Goal: Information Seeking & Learning: Learn about a topic

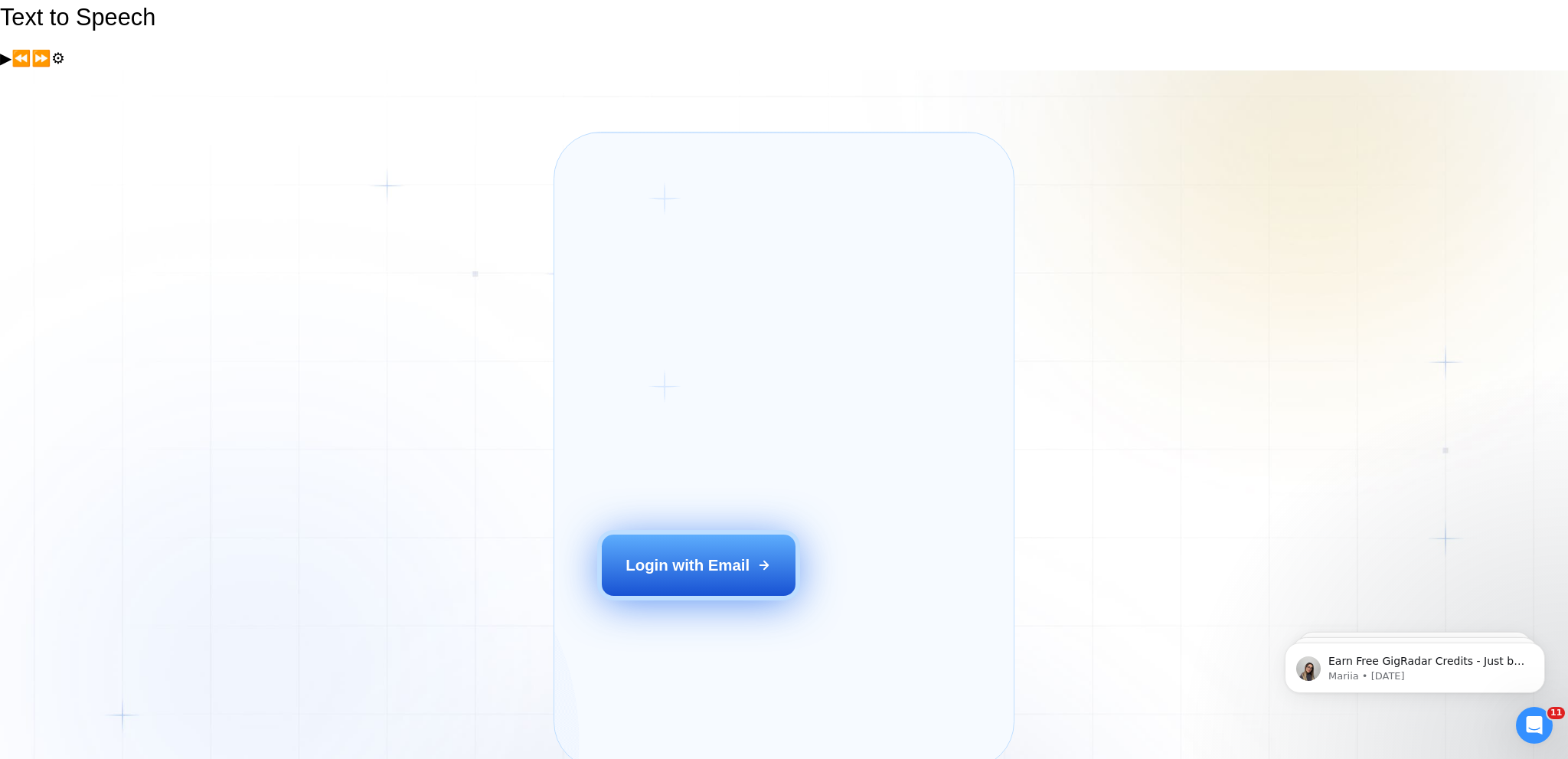
click at [676, 554] on div "Login with Email" at bounding box center [688, 564] width 124 height 21
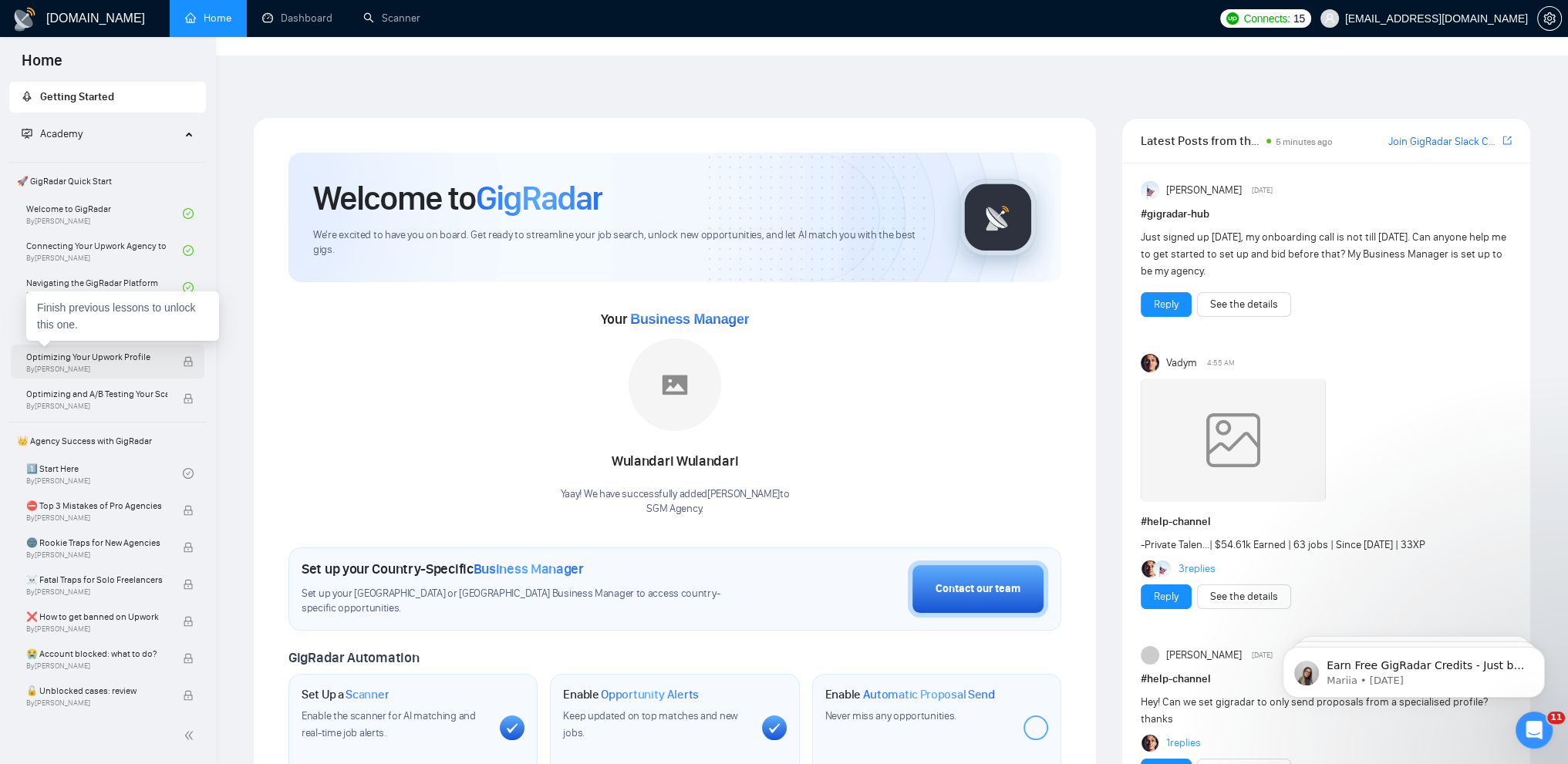
click at [118, 360] on span "Optimizing Your Upwork Profile" at bounding box center [97, 356] width 141 height 15
click at [95, 320] on link "Setting Up Your First Scanner and Auto-Bidder By Vlad Timinsky" at bounding box center [105, 324] width 157 height 34
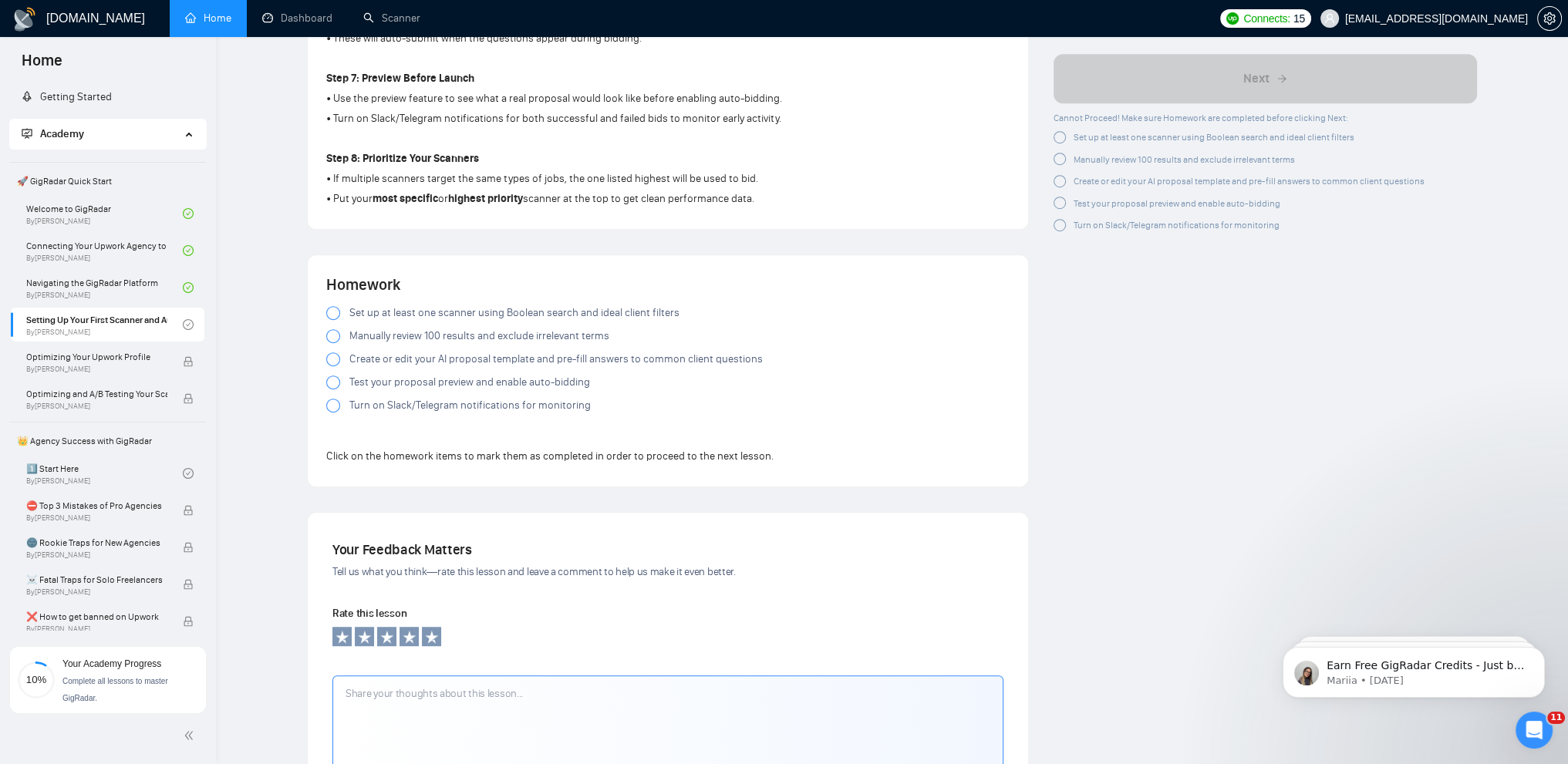
scroll to position [1296, 0]
click at [338, 307] on div at bounding box center [333, 313] width 14 height 14
click at [329, 330] on div at bounding box center [333, 336] width 14 height 14
click at [333, 353] on div at bounding box center [333, 360] width 14 height 14
click at [333, 376] on div at bounding box center [333, 383] width 14 height 14
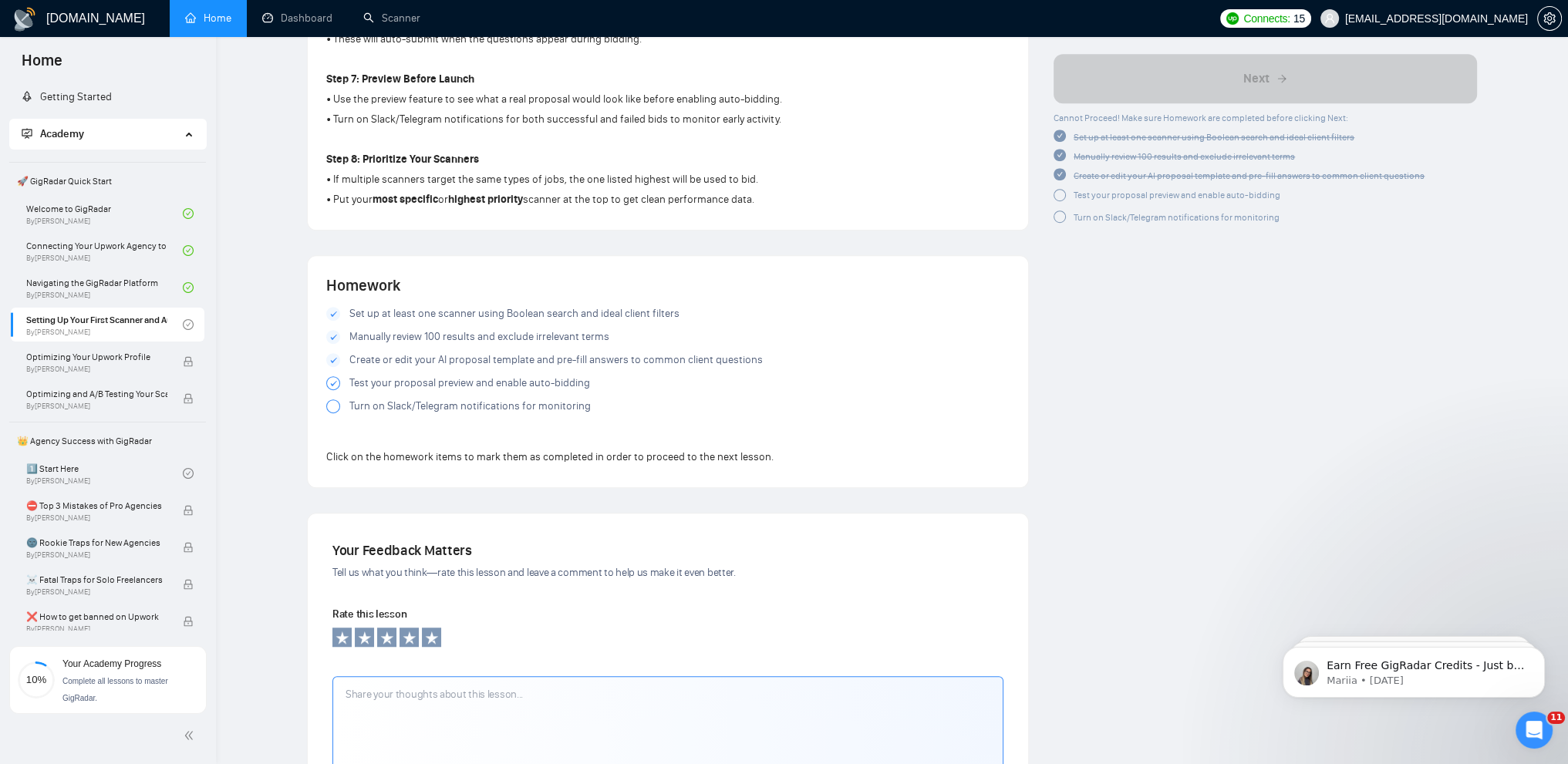
click at [333, 400] on div at bounding box center [333, 406] width 14 height 14
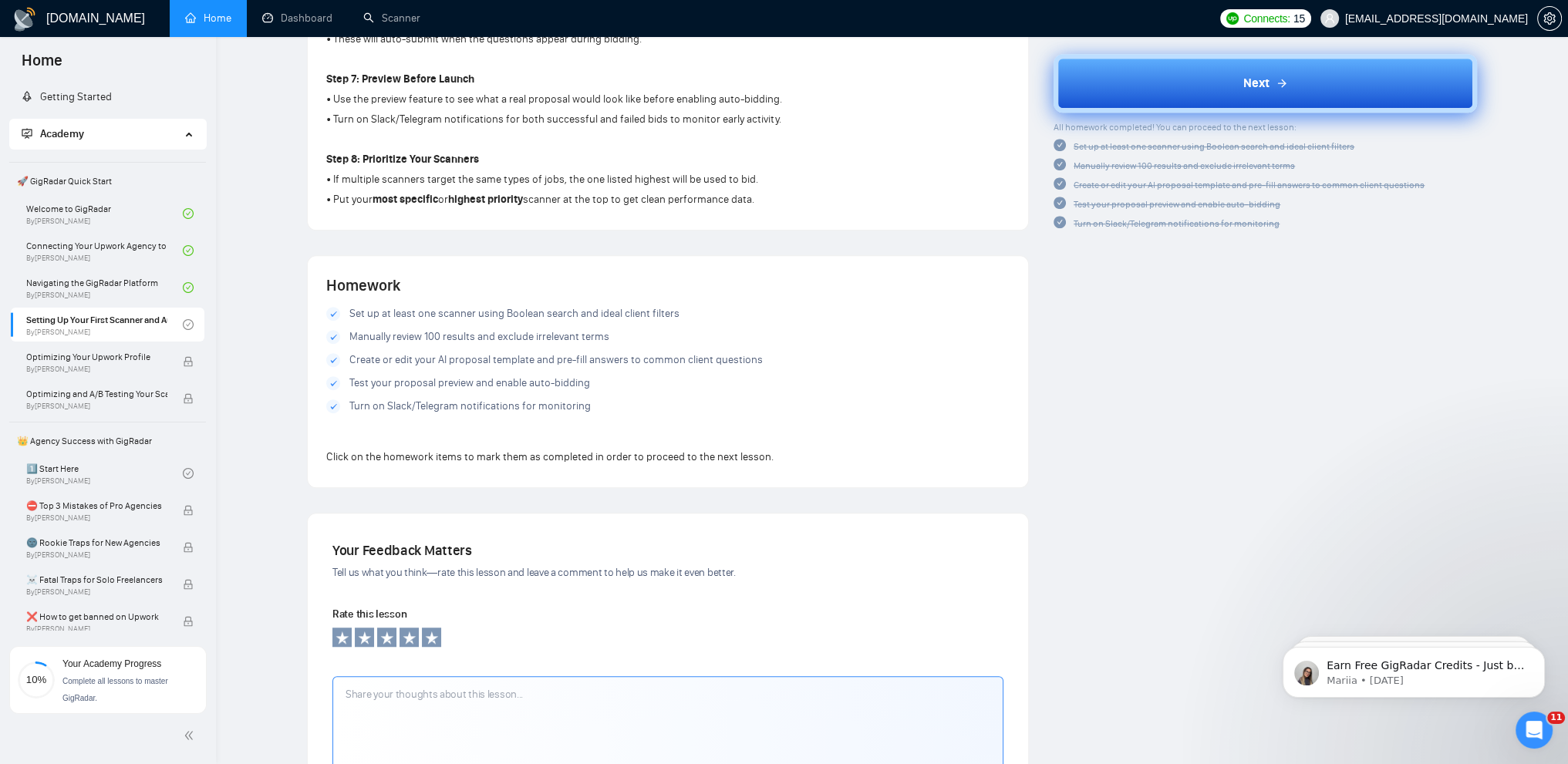
click at [1203, 75] on button "Next" at bounding box center [1264, 83] width 423 height 58
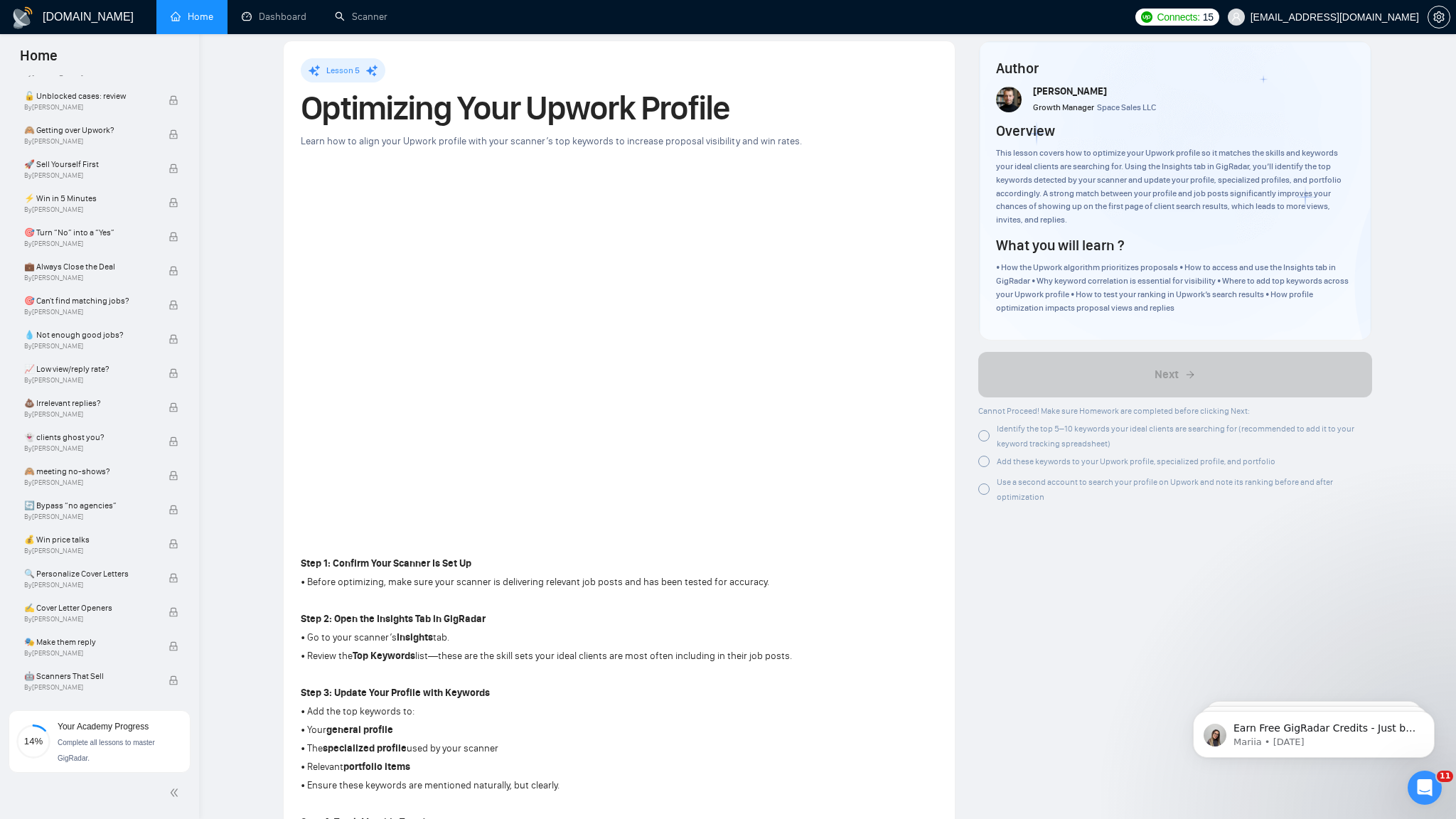
scroll to position [541, 0]
